Goal: Find specific page/section: Find specific page/section

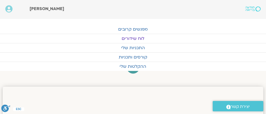
click at [131, 37] on link "לוח שידורים" at bounding box center [133, 38] width 266 height 9
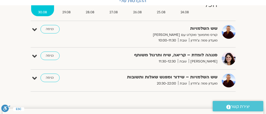
scroll to position [64, 0]
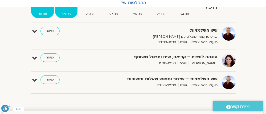
click at [64, 12] on span "29.08" at bounding box center [66, 14] width 22 height 6
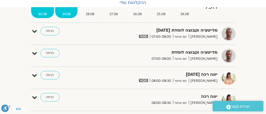
click at [43, 11] on span "30.08" at bounding box center [42, 14] width 23 height 6
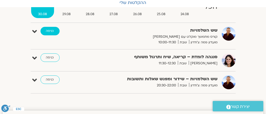
click at [45, 30] on link "כניסה" at bounding box center [49, 31] width 19 height 9
